Goal: Task Accomplishment & Management: Use online tool/utility

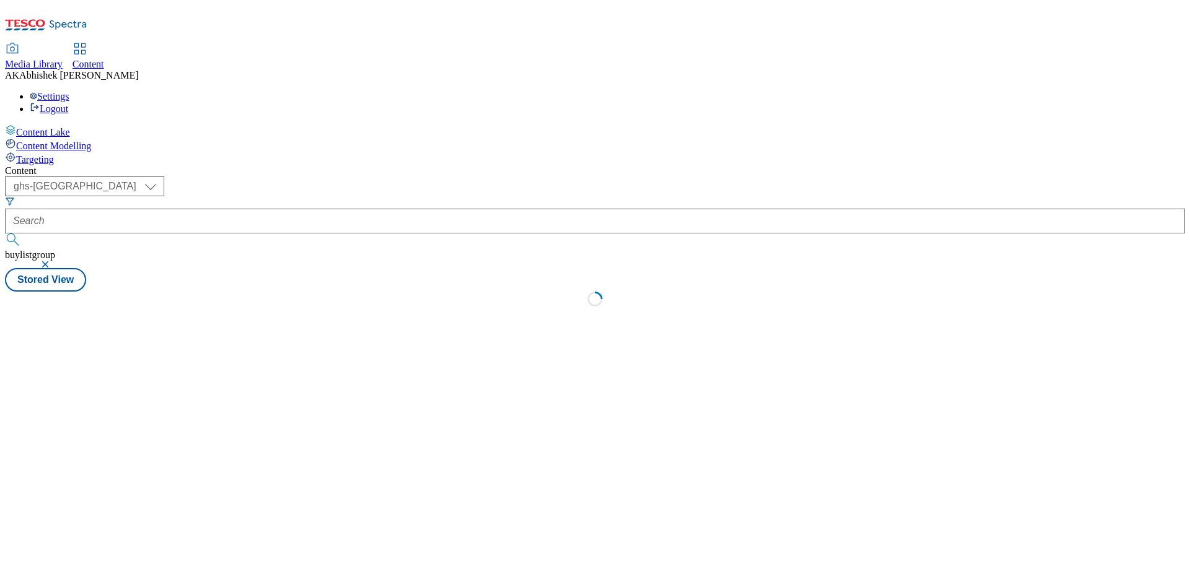
select select "ghs-uk"
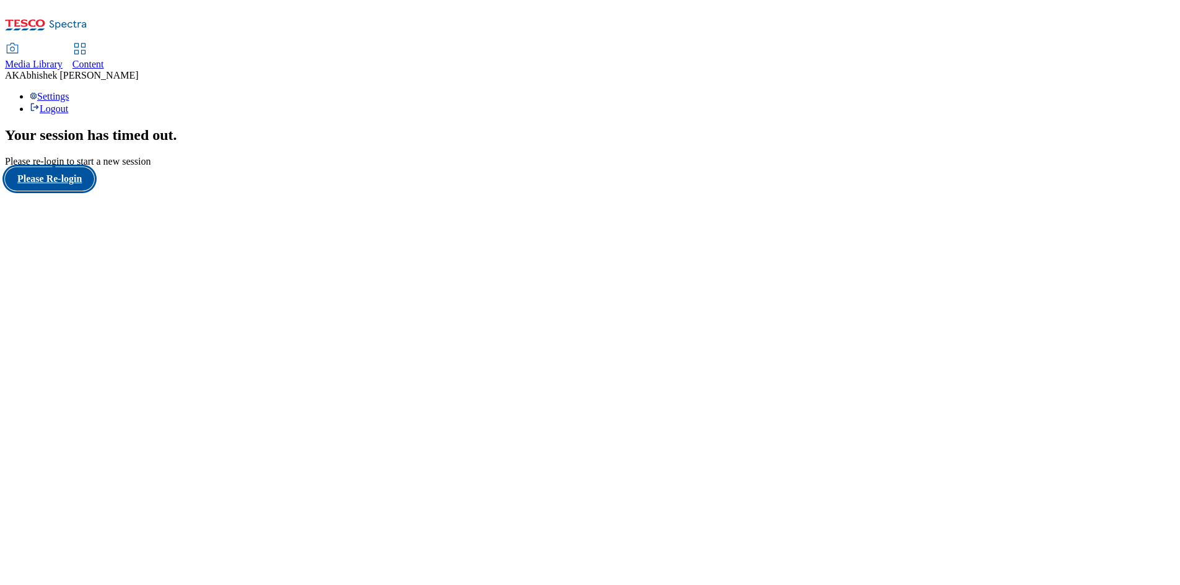
click at [85, 191] on button "Please Re-login" at bounding box center [49, 179] width 89 height 24
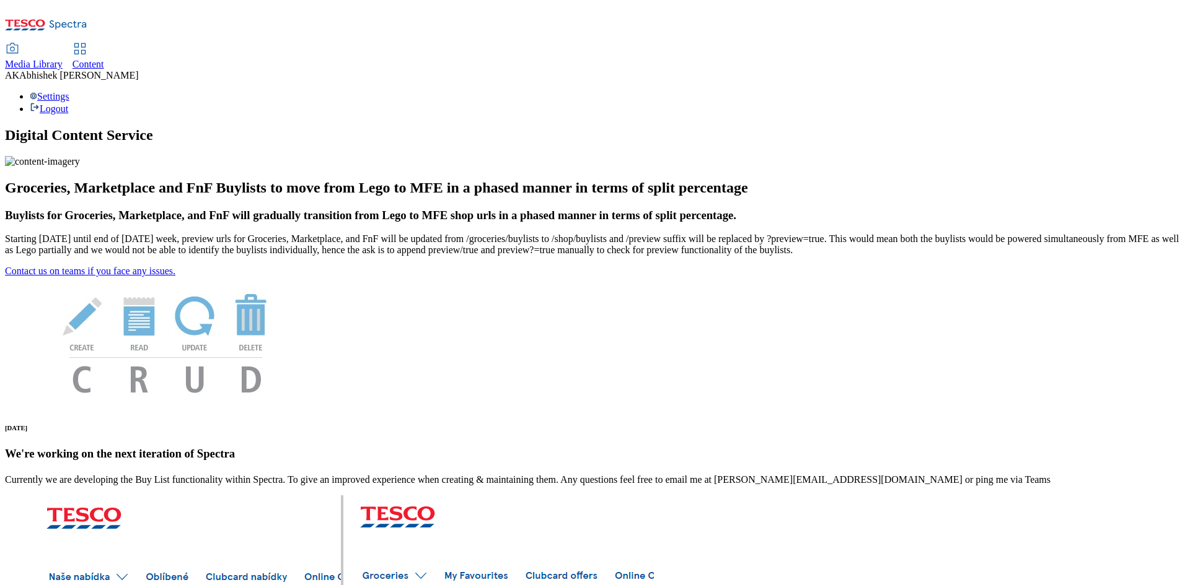
click at [104, 59] on div "Content" at bounding box center [88, 64] width 32 height 11
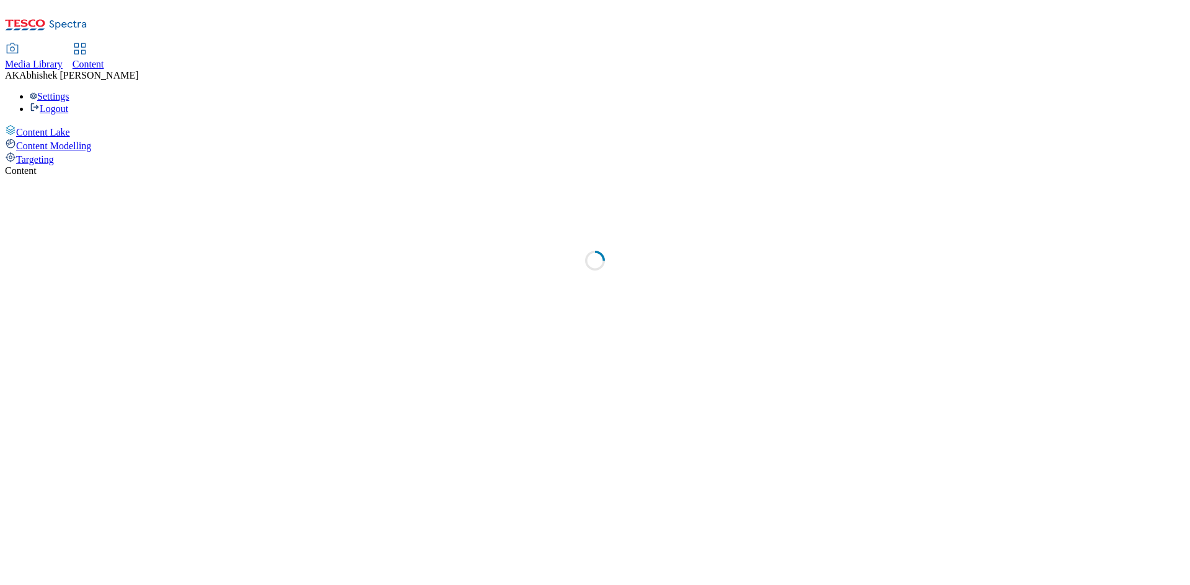
select select "ghs-uk"
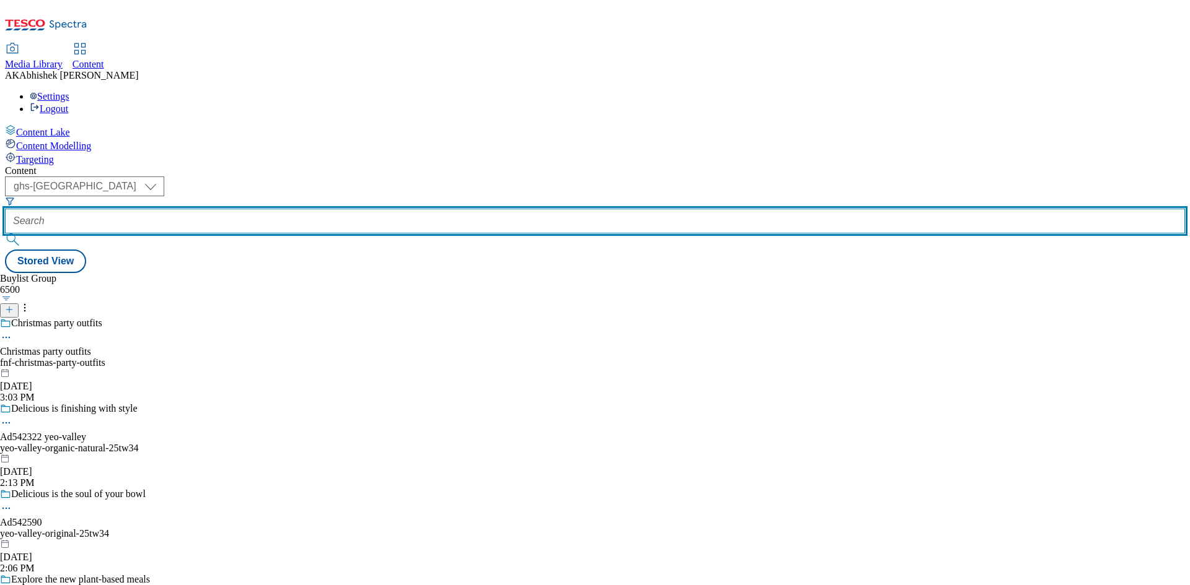
click at [297, 209] on input "text" at bounding box center [595, 221] width 1180 height 25
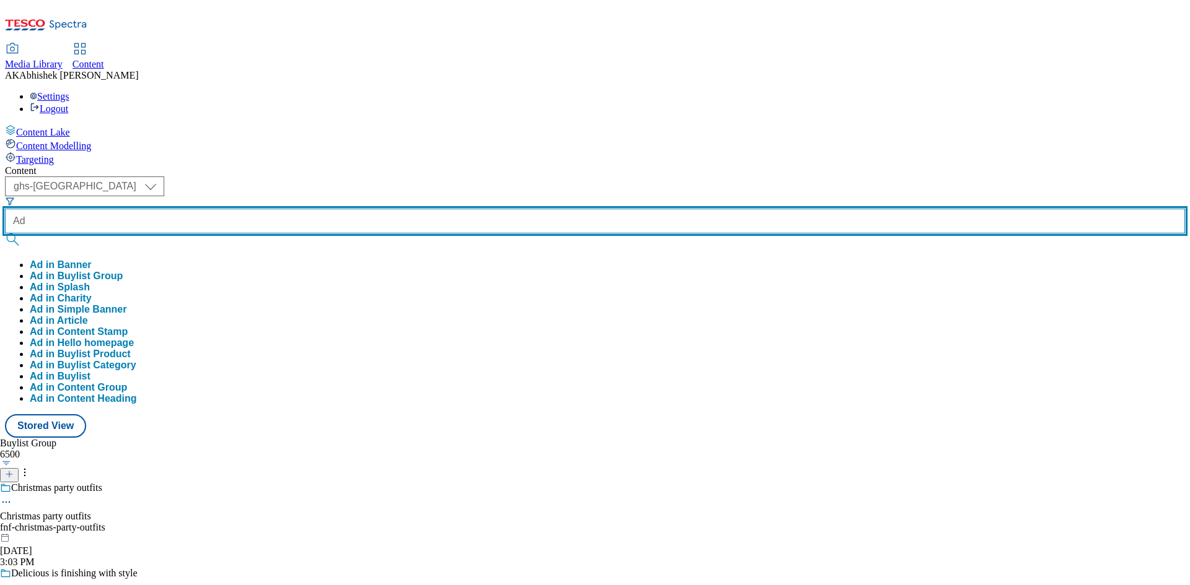
paste input "542254"
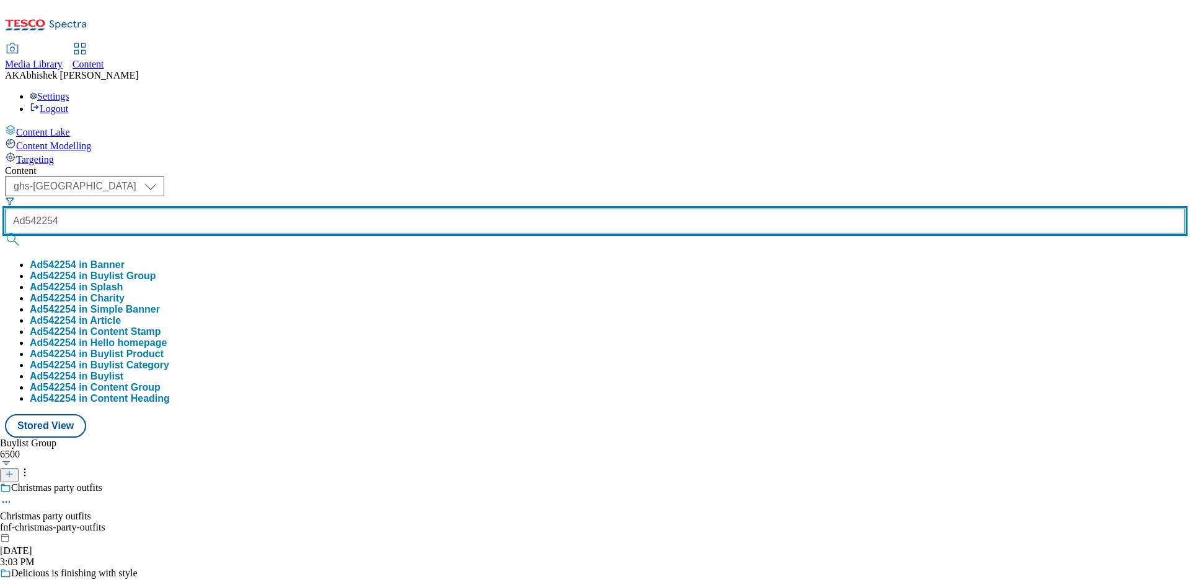
type input "Ad542254"
click at [5, 234] on button "submit" at bounding box center [13, 240] width 17 height 12
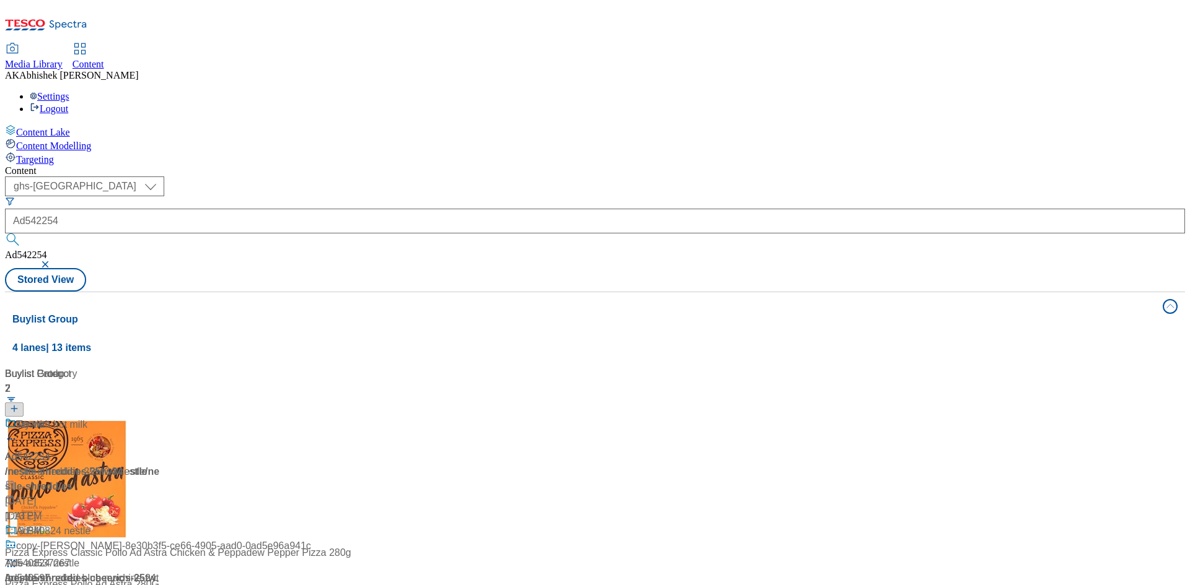
click at [502, 165] on div "Content ( optional ) ghs-roi ghs-uk ghs-uk Ad542254 Ad542254 Stored View Buylis…" at bounding box center [595, 498] width 1180 height 667
click at [160, 418] on div at bounding box center [82, 434] width 155 height 32
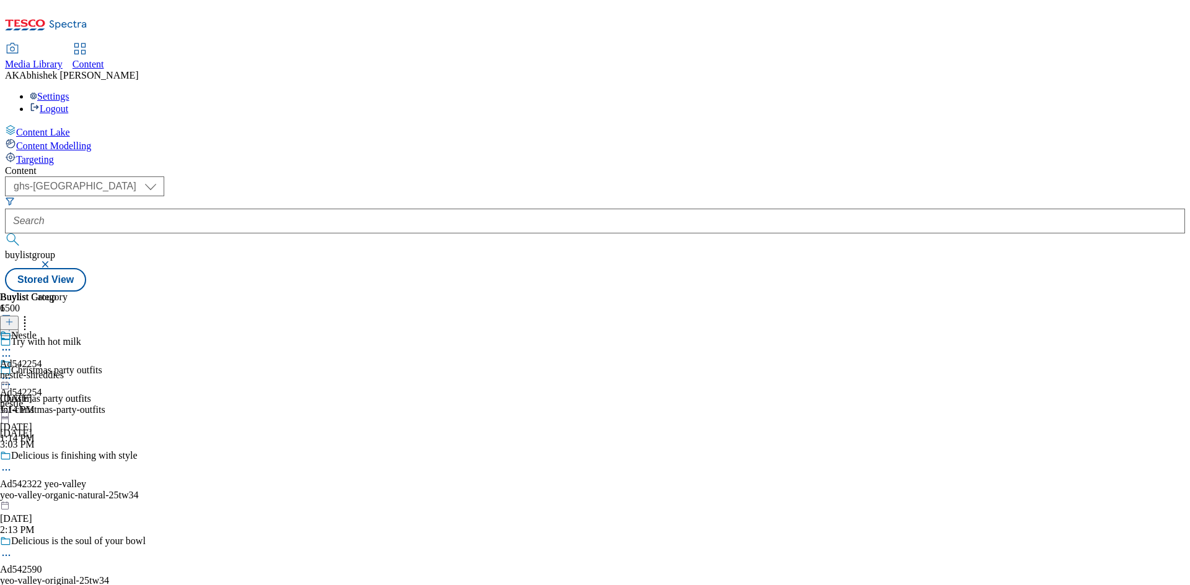
click at [12, 350] on icon at bounding box center [6, 356] width 12 height 12
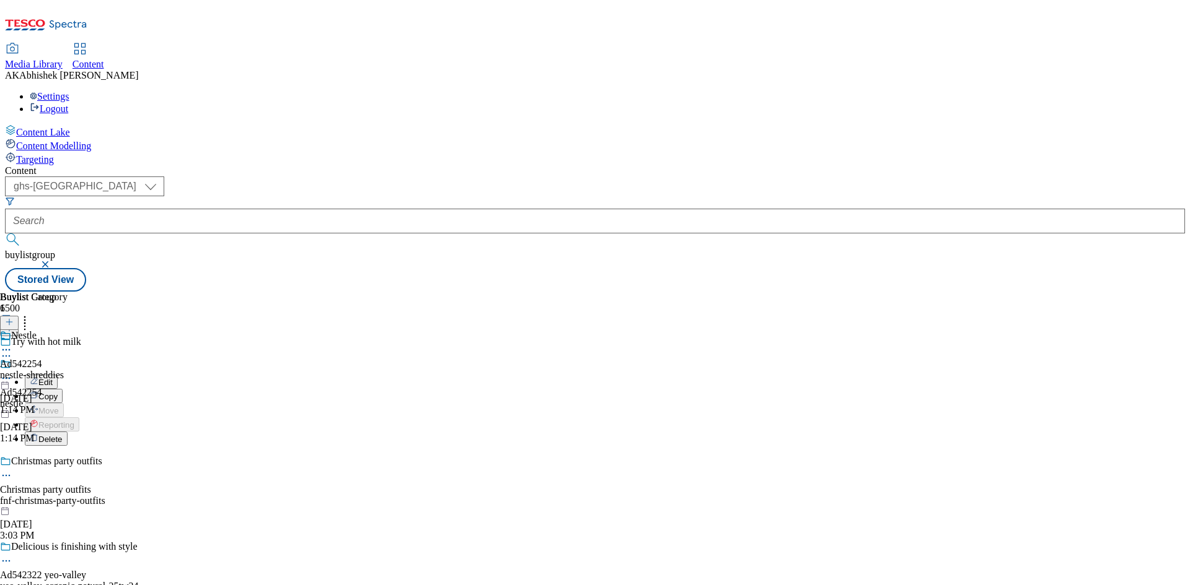
click at [53, 378] on span "Edit" at bounding box center [45, 382] width 14 height 9
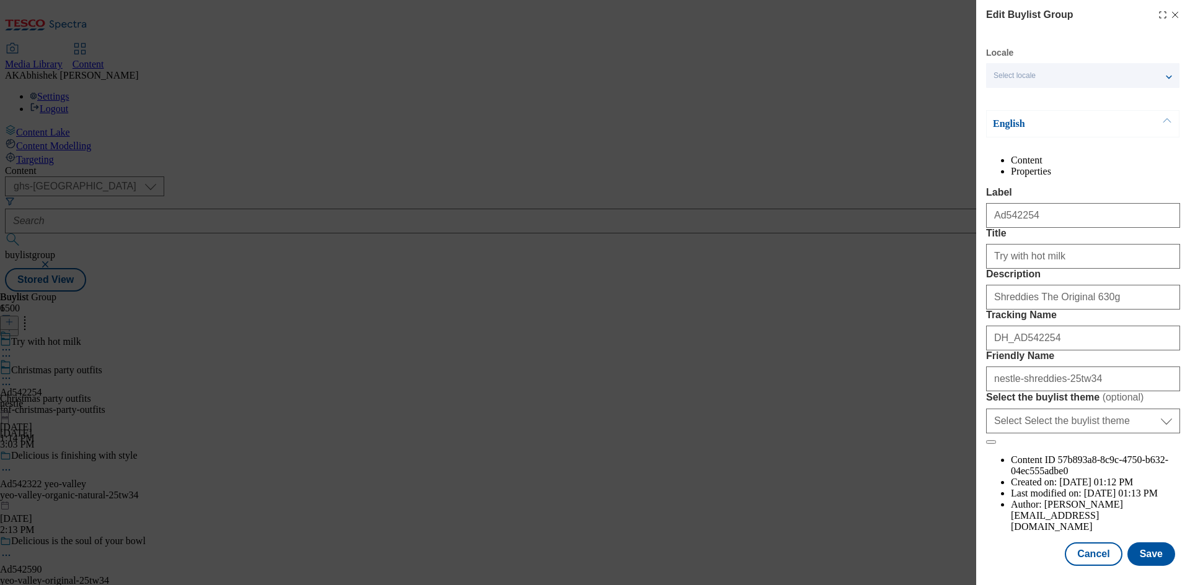
scroll to position [48, 0]
click at [1146, 548] on button "Save" at bounding box center [1151, 554] width 48 height 24
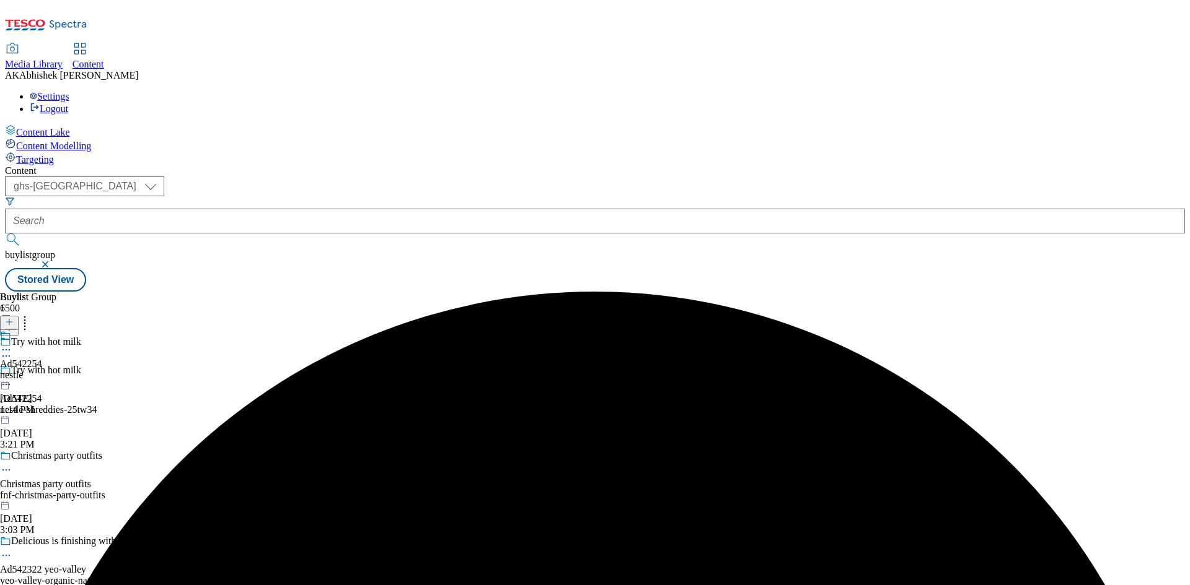
click at [12, 344] on icon at bounding box center [6, 350] width 12 height 12
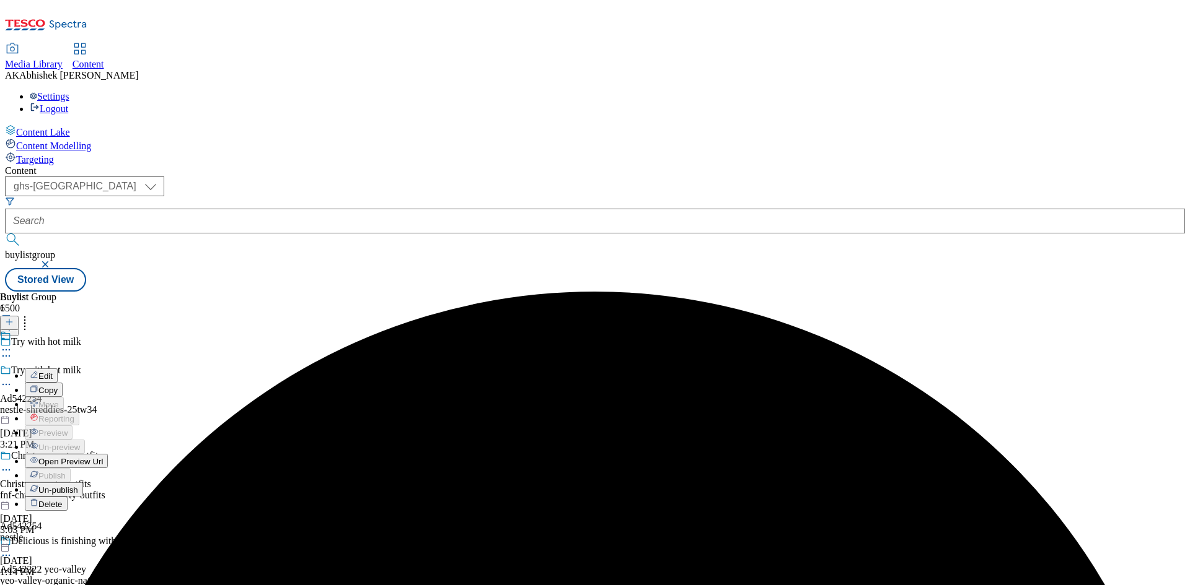
click at [53, 372] on span "Edit" at bounding box center [45, 376] width 14 height 9
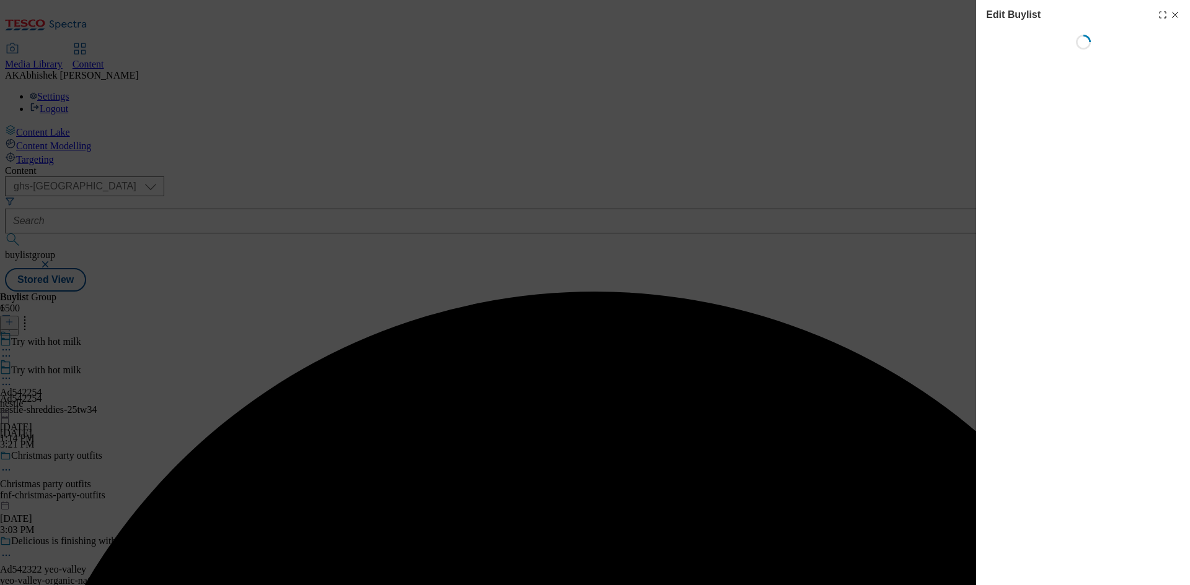
select select "tactical"
select select "supplier funded short term 1-3 weeks"
select select "dunnhumby"
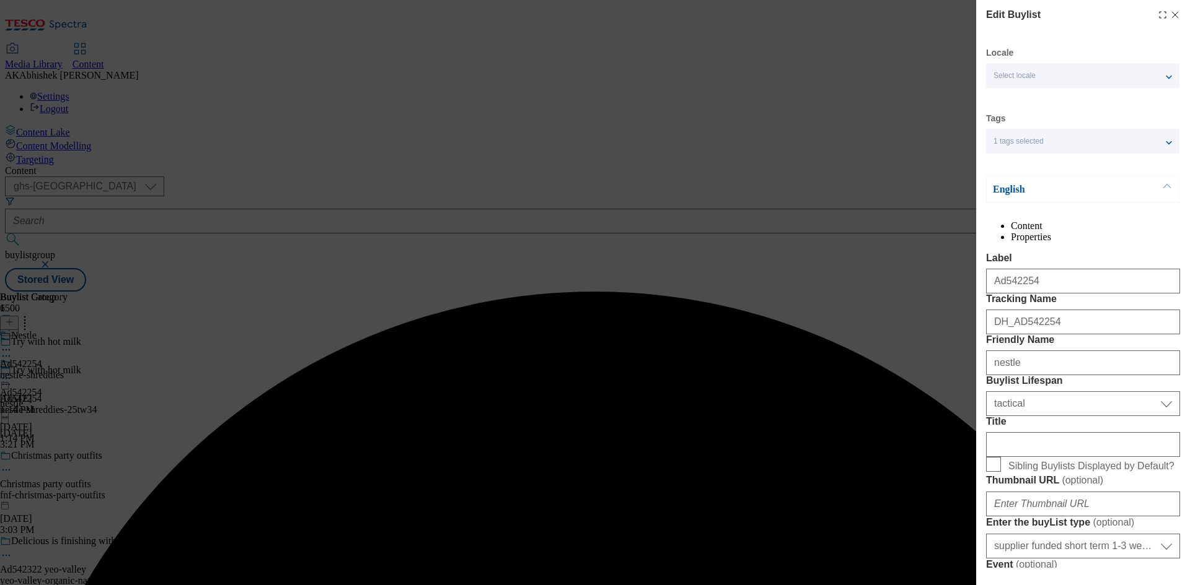
select select "Banner"
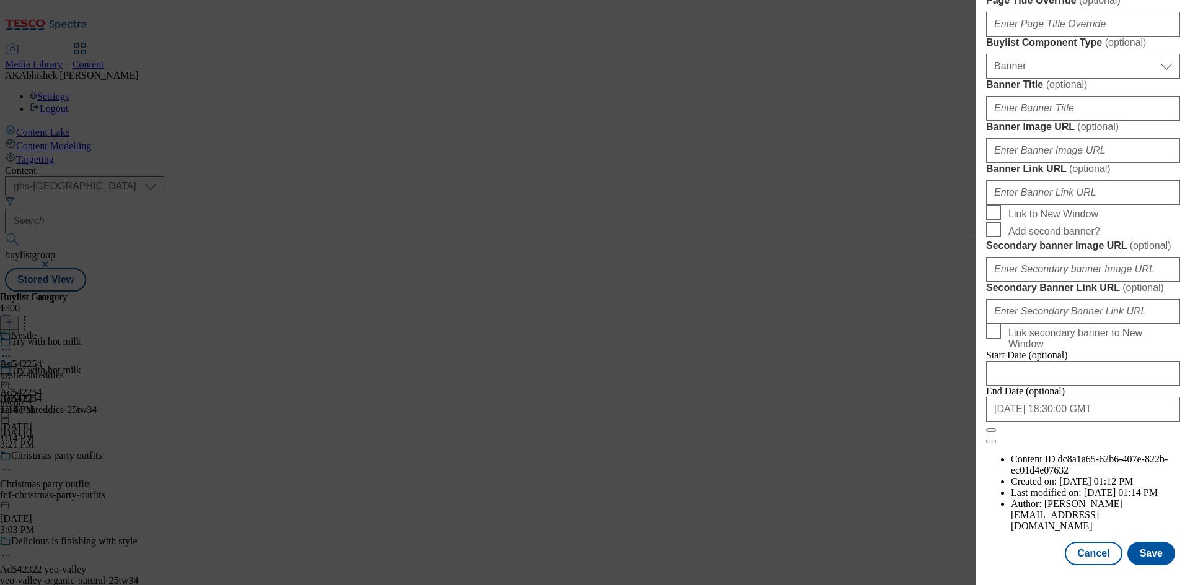
scroll to position [1282, 0]
click at [1115, 422] on input "2025-12-26 18:30:00 GMT" at bounding box center [1083, 409] width 194 height 25
select select "2025"
select select "December"
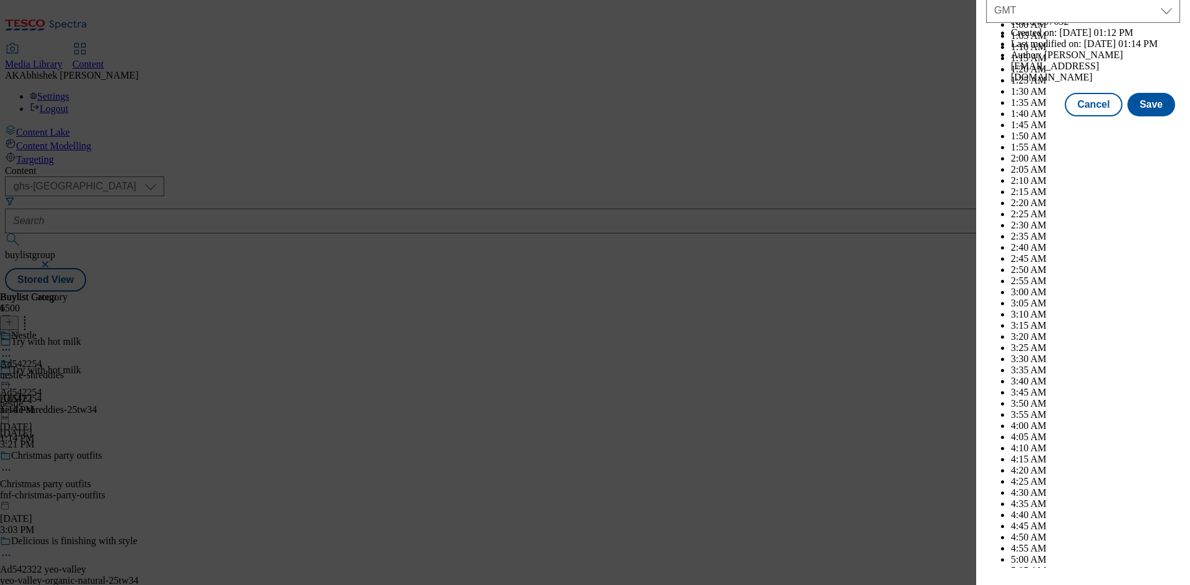
scroll to position [5082, 0]
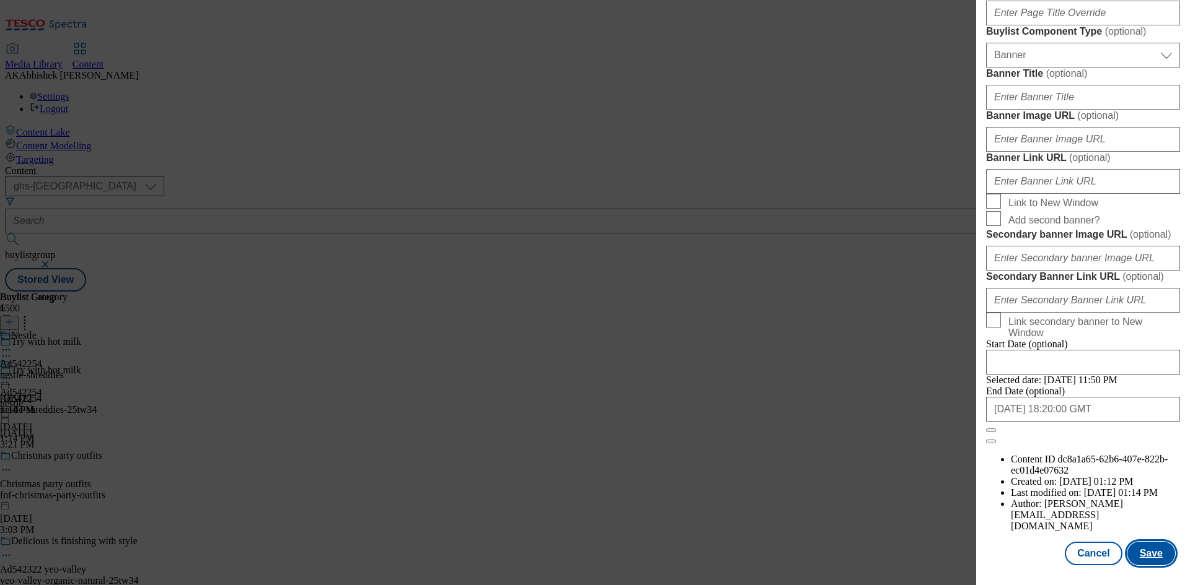
click at [1137, 548] on button "Save" at bounding box center [1151, 554] width 48 height 24
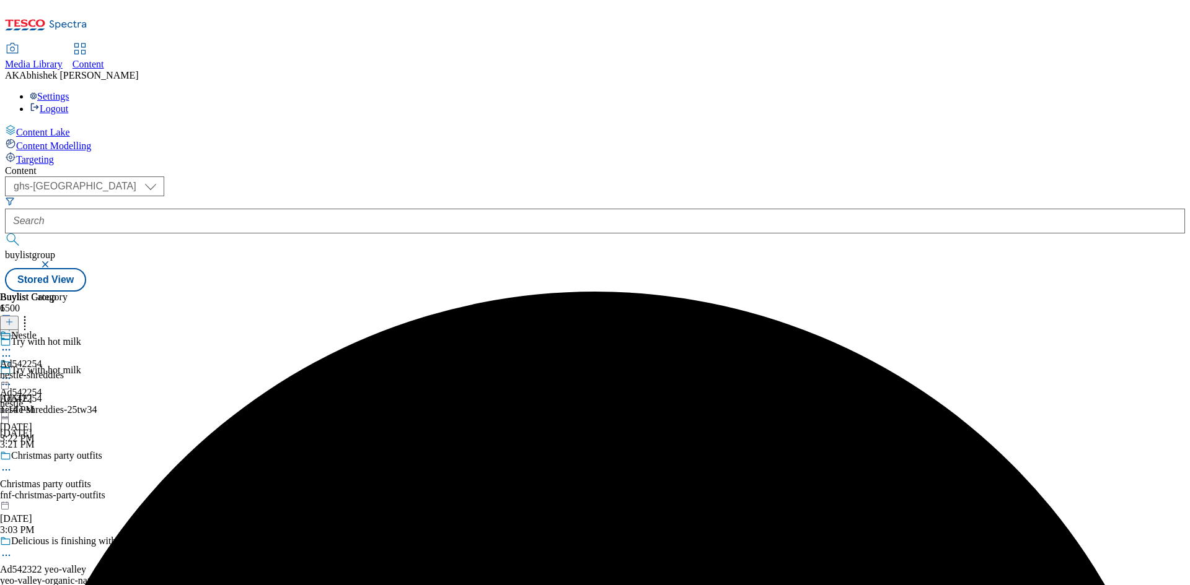
click at [12, 344] on icon at bounding box center [6, 350] width 12 height 12
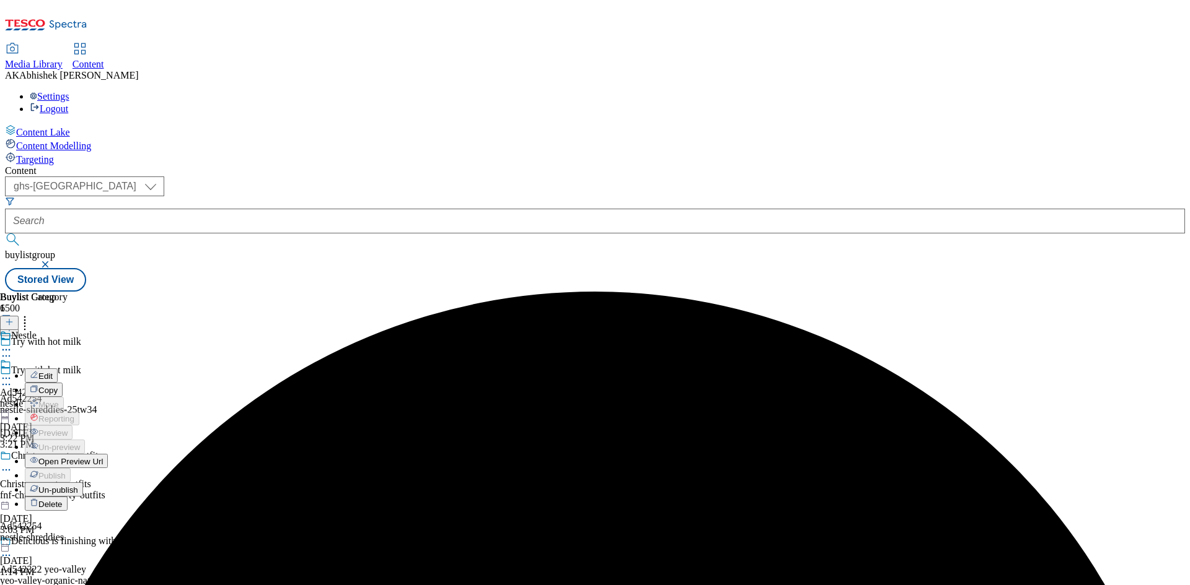
click at [53, 372] on span "Edit" at bounding box center [45, 376] width 14 height 9
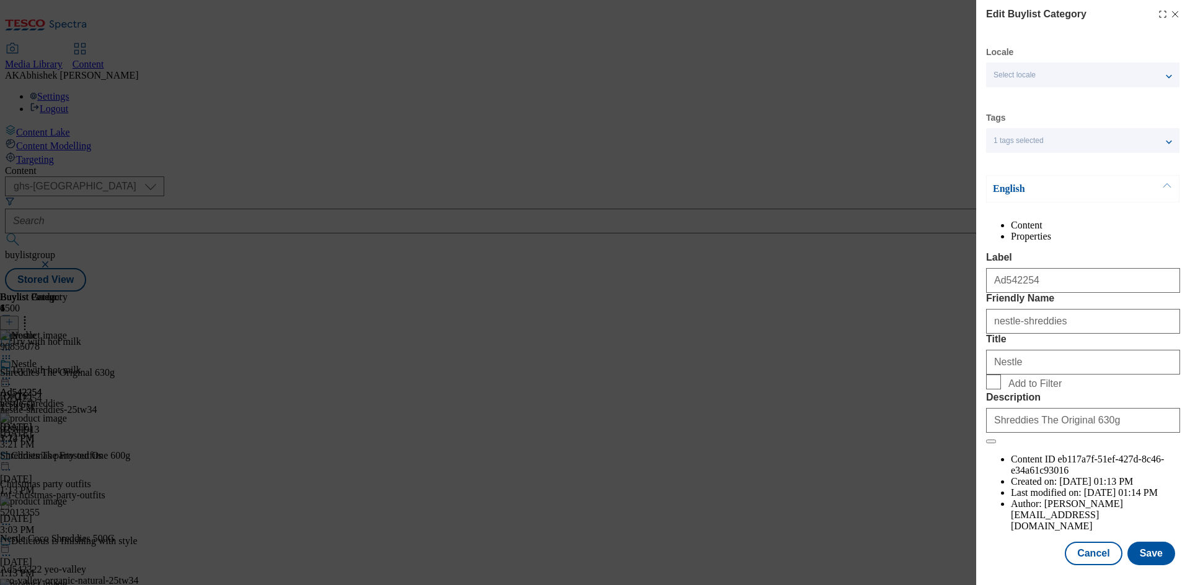
scroll to position [24, 0]
click at [1132, 444] on form "Label Ad542254 Friendly Name nestle-shreddies Title Nestle Add to Filter Descri…" at bounding box center [1083, 348] width 194 height 192
click at [1143, 553] on button "Save" at bounding box center [1151, 554] width 48 height 24
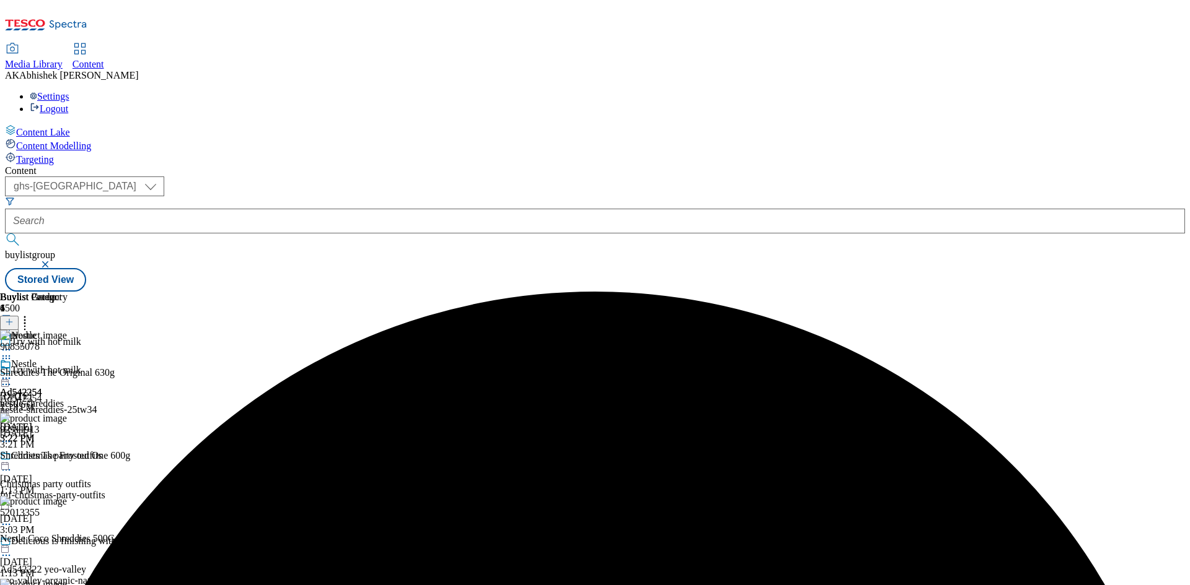
click at [12, 372] on icon at bounding box center [6, 378] width 12 height 12
click at [68, 457] on span "Preview" at bounding box center [52, 461] width 29 height 9
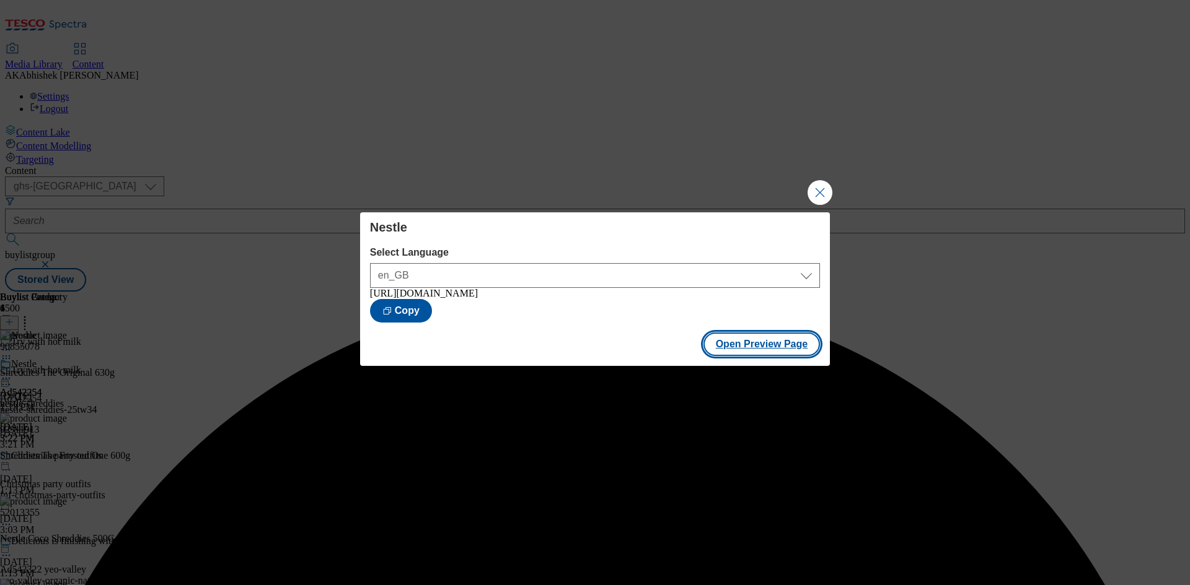
click at [763, 346] on button "Open Preview Page" at bounding box center [761, 345] width 117 height 24
click at [814, 183] on button "Close Modal" at bounding box center [819, 192] width 25 height 25
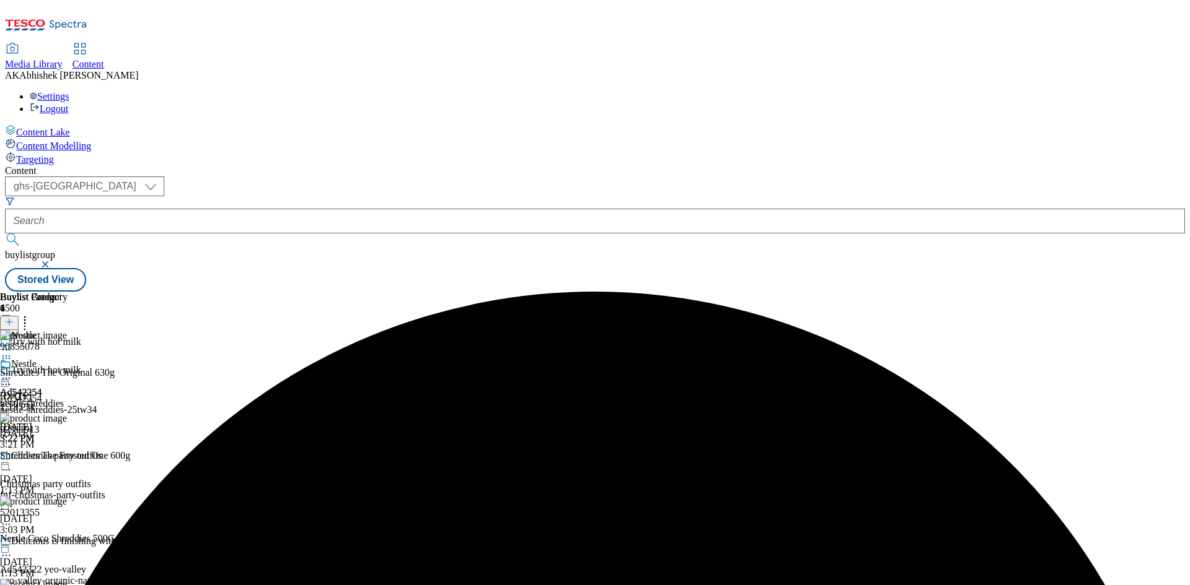
click at [12, 372] on icon at bounding box center [6, 378] width 12 height 12
click at [66, 500] on span "Publish" at bounding box center [51, 504] width 27 height 9
